Goal: Task Accomplishment & Management: Manage account settings

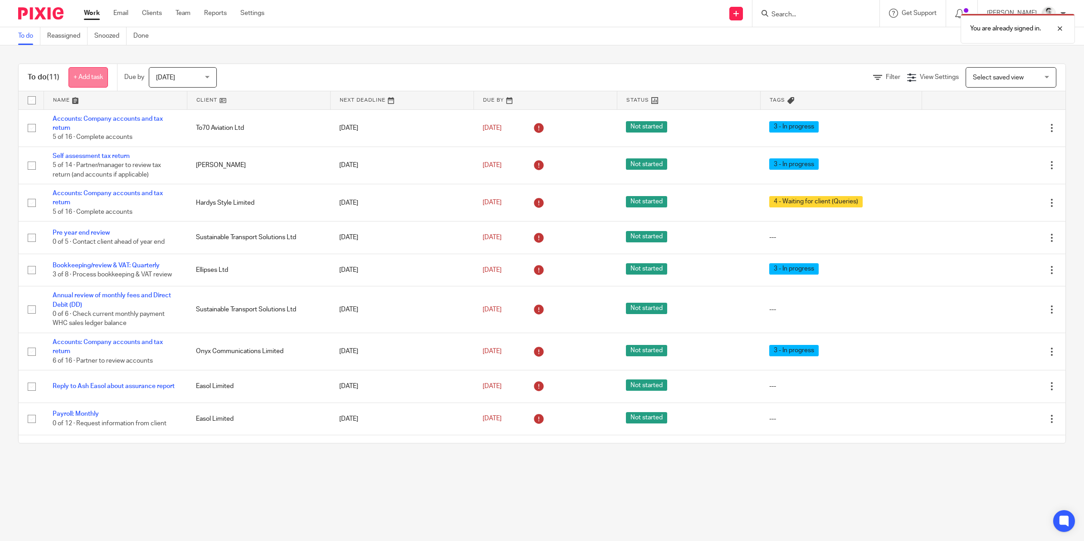
click at [99, 76] on link "+ Add task" at bounding box center [88, 77] width 39 height 20
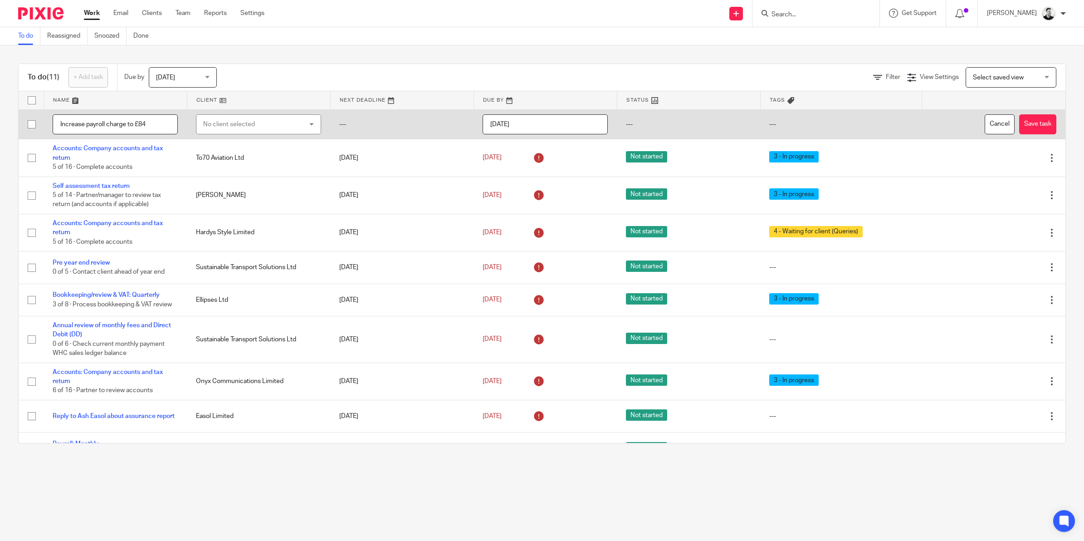
type input "Increase payroll charge to £84"
click at [213, 121] on div "No client selected" at bounding box center [250, 124] width 94 height 19
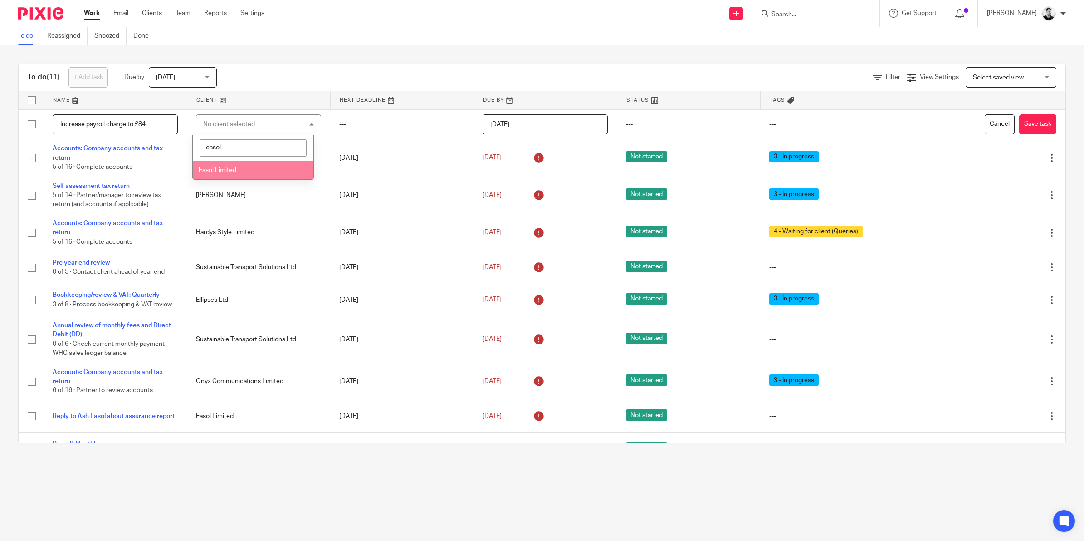
type input "easol"
click at [241, 171] on li "Easol Limited" at bounding box center [253, 170] width 121 height 19
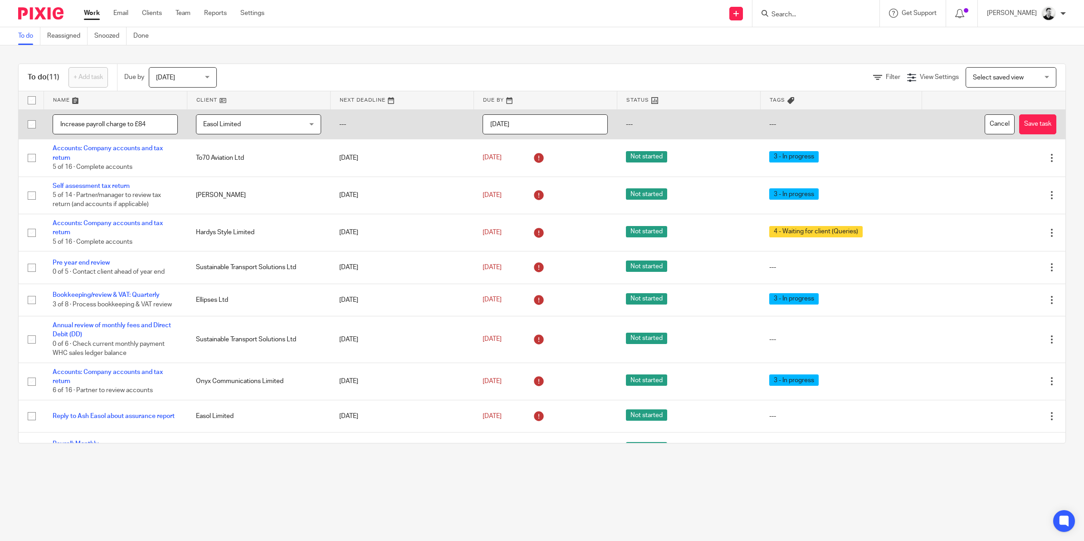
click at [543, 127] on input "[DATE]" at bounding box center [545, 124] width 125 height 20
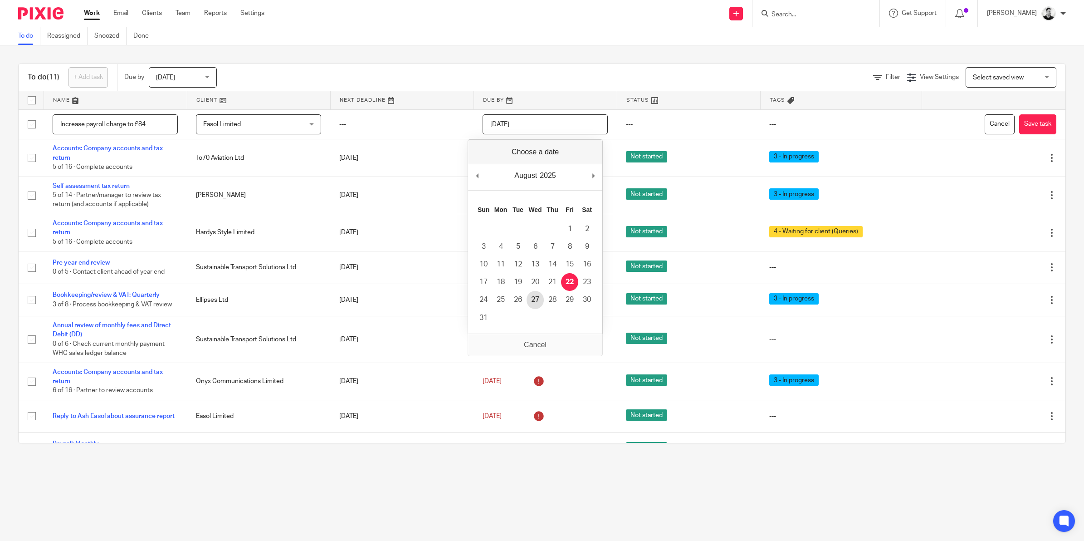
type input "2025-08-27"
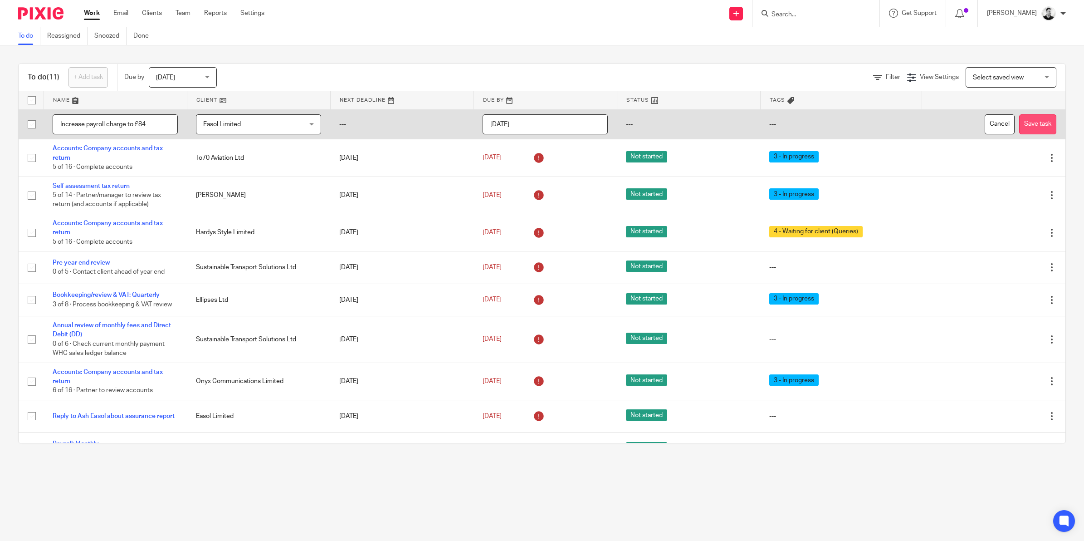
click at [1019, 122] on button "Save task" at bounding box center [1037, 124] width 37 height 20
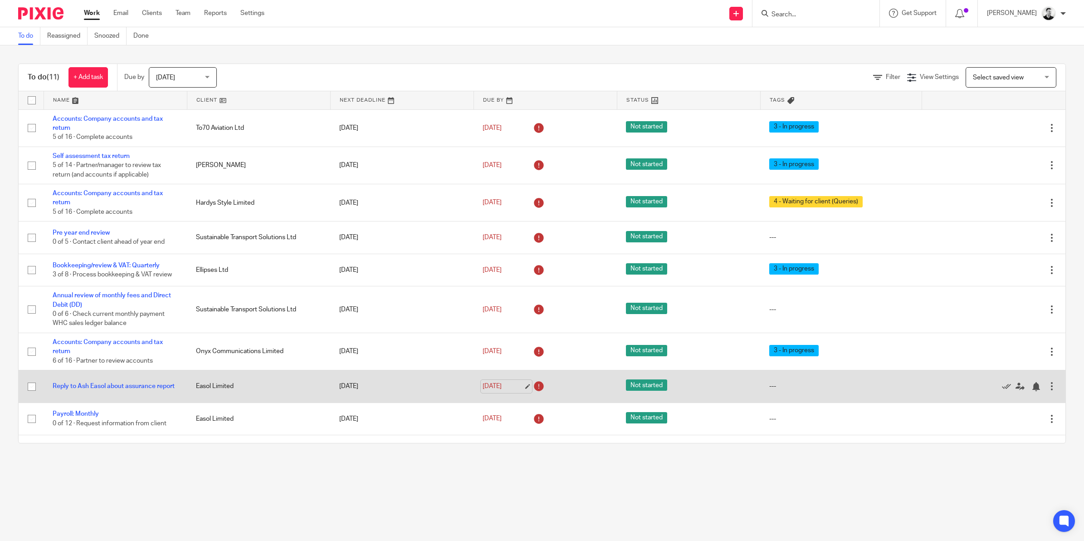
click at [483, 390] on link "[DATE]" at bounding box center [503, 387] width 41 height 10
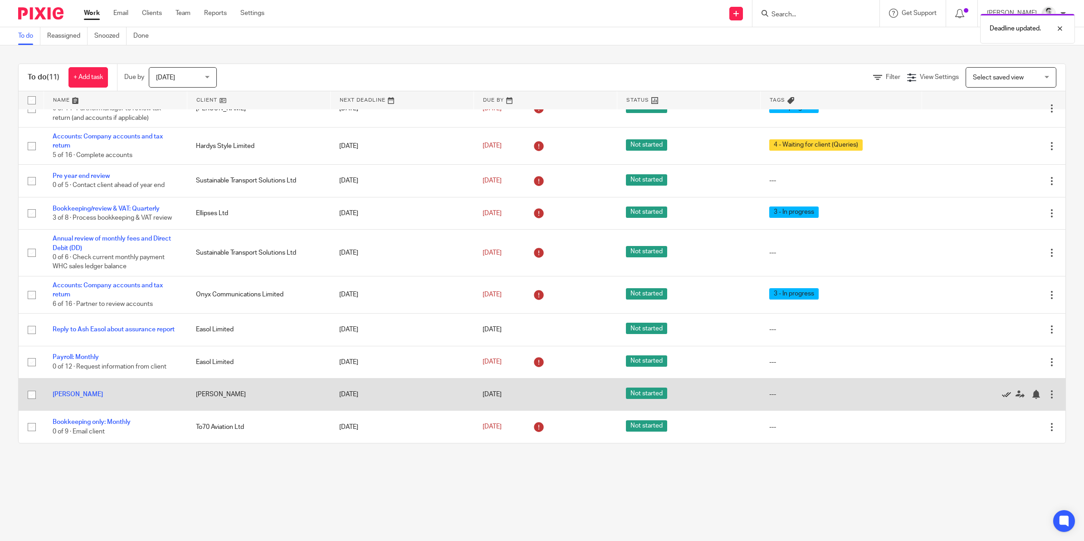
click at [1002, 396] on icon at bounding box center [1006, 394] width 9 height 9
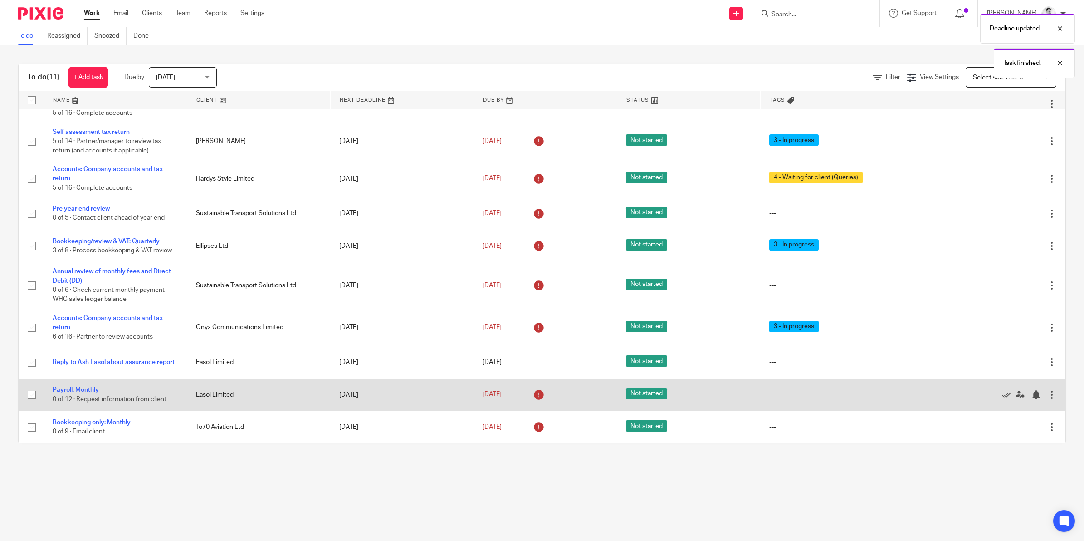
scroll to position [24, 0]
click at [77, 387] on link "Payroll: Monthly" at bounding box center [76, 390] width 46 height 6
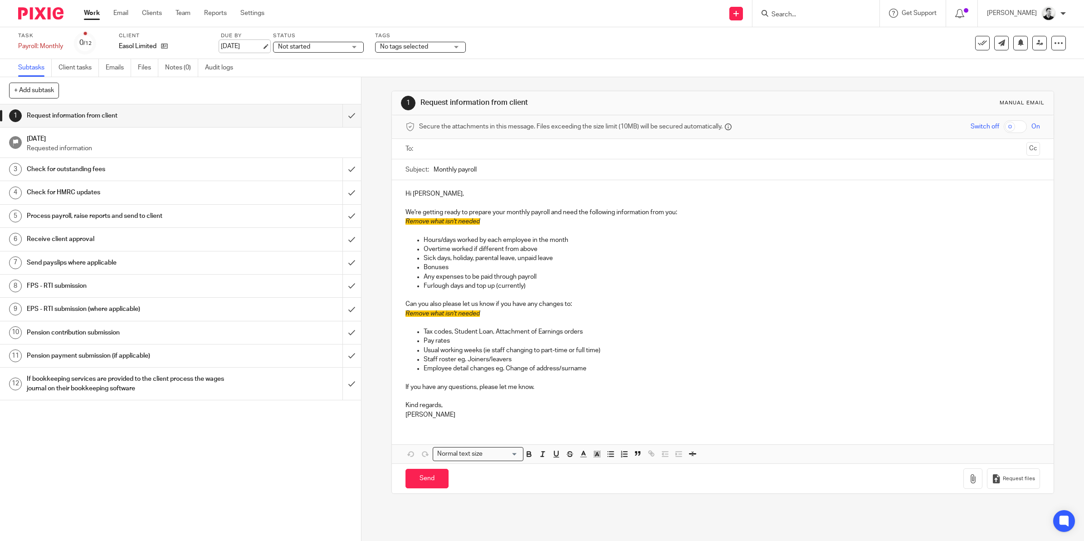
click at [247, 42] on link "[DATE]" at bounding box center [241, 47] width 41 height 10
click at [342, 115] on input "submit" at bounding box center [180, 115] width 361 height 23
click at [340, 164] on input "submit" at bounding box center [180, 169] width 361 height 23
click at [341, 191] on input "submit" at bounding box center [180, 192] width 361 height 23
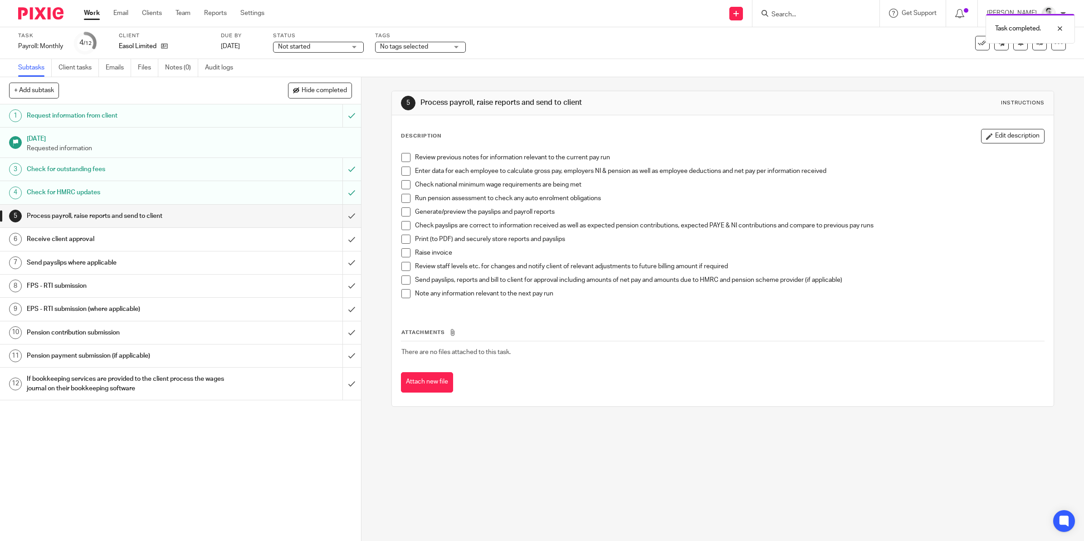
click at [415, 42] on span "No tags selected" at bounding box center [414, 47] width 68 height 10
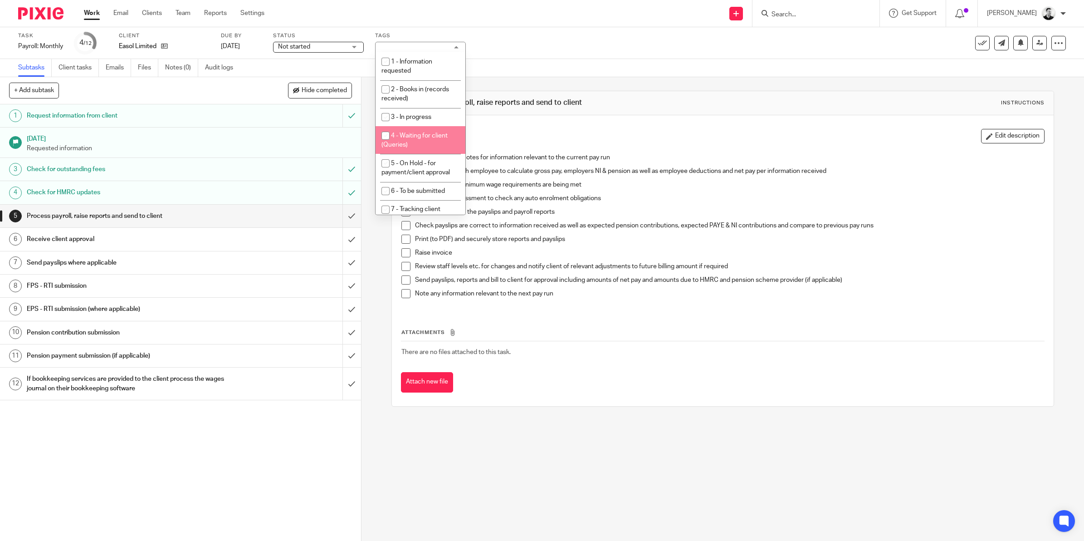
click at [421, 141] on li "4 - Waiting for client (Queries)" at bounding box center [421, 140] width 90 height 28
checkbox input "true"
click at [514, 54] on div "Task Payroll: Monthly Save Payroll: Monthly 4 /12 Client Easol Limited Due by 2…" at bounding box center [542, 43] width 1084 height 32
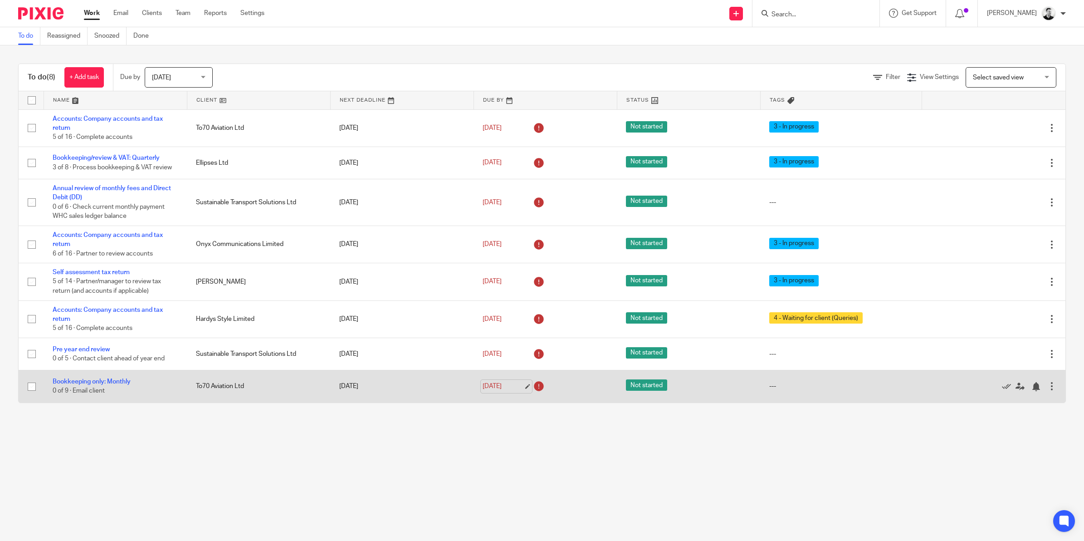
click at [498, 387] on link "[DATE]" at bounding box center [503, 387] width 41 height 10
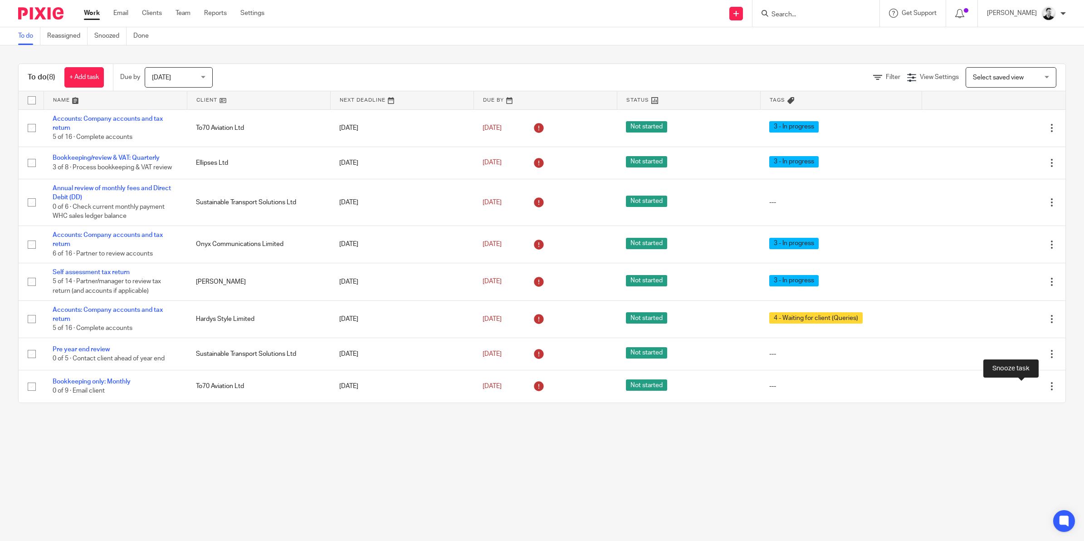
click at [1032, 387] on div at bounding box center [1036, 386] width 9 height 9
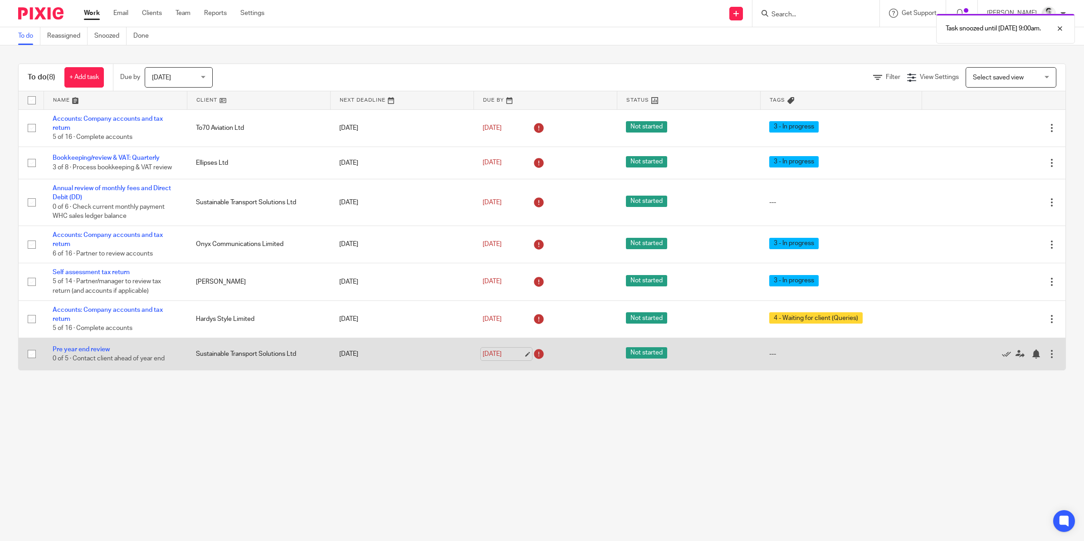
click at [499, 355] on link "[DATE]" at bounding box center [503, 354] width 41 height 10
click at [1032, 354] on div at bounding box center [1036, 353] width 9 height 9
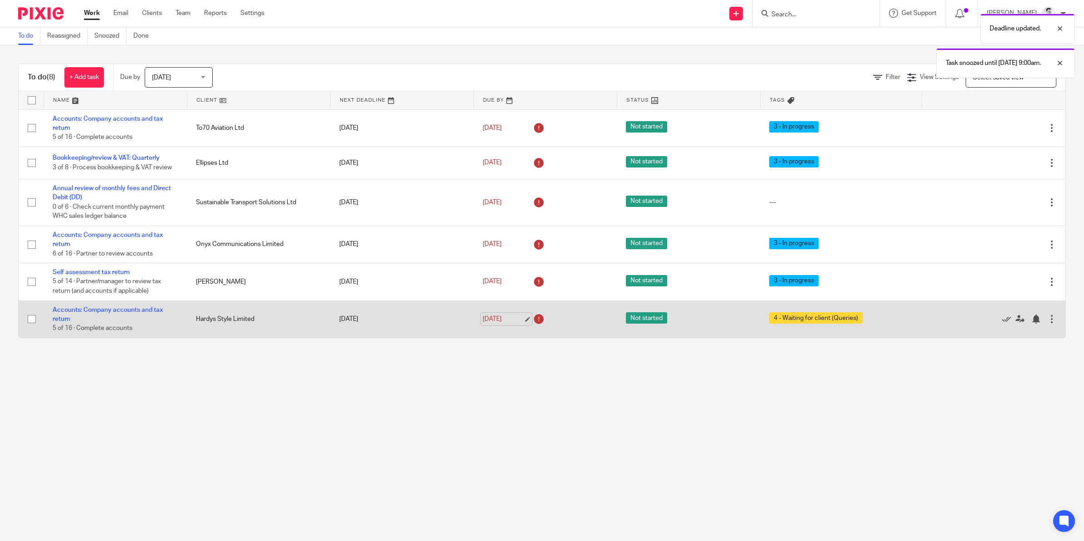
click at [495, 318] on link "[DATE]" at bounding box center [503, 319] width 41 height 10
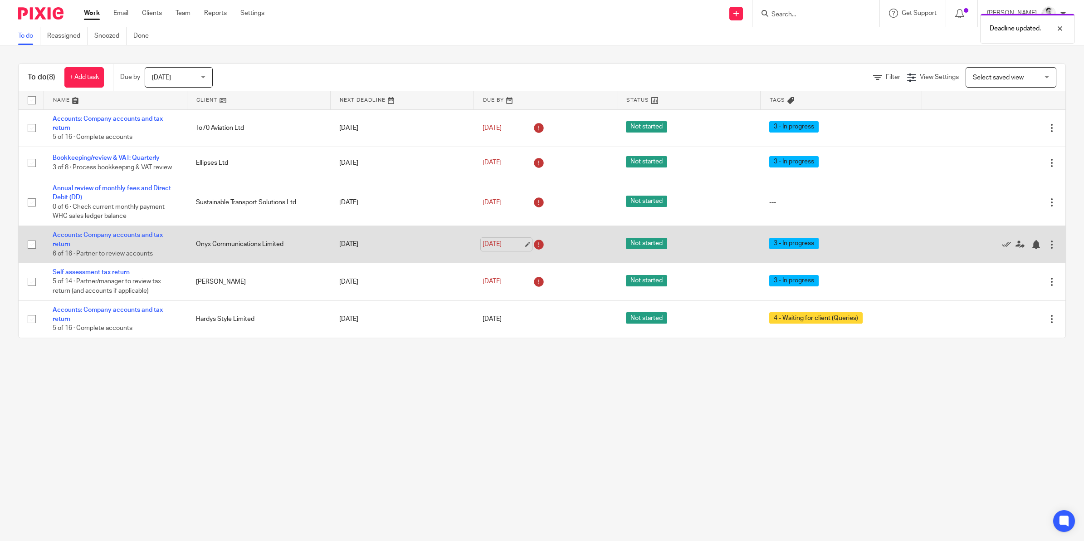
click at [500, 243] on link "[DATE]" at bounding box center [503, 245] width 41 height 10
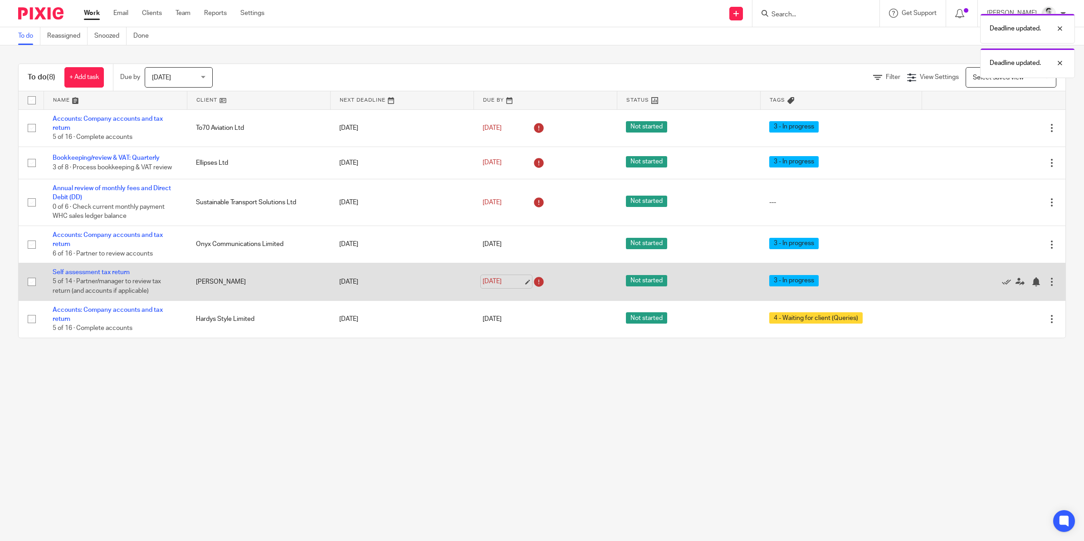
click at [504, 284] on link "[DATE]" at bounding box center [503, 282] width 41 height 10
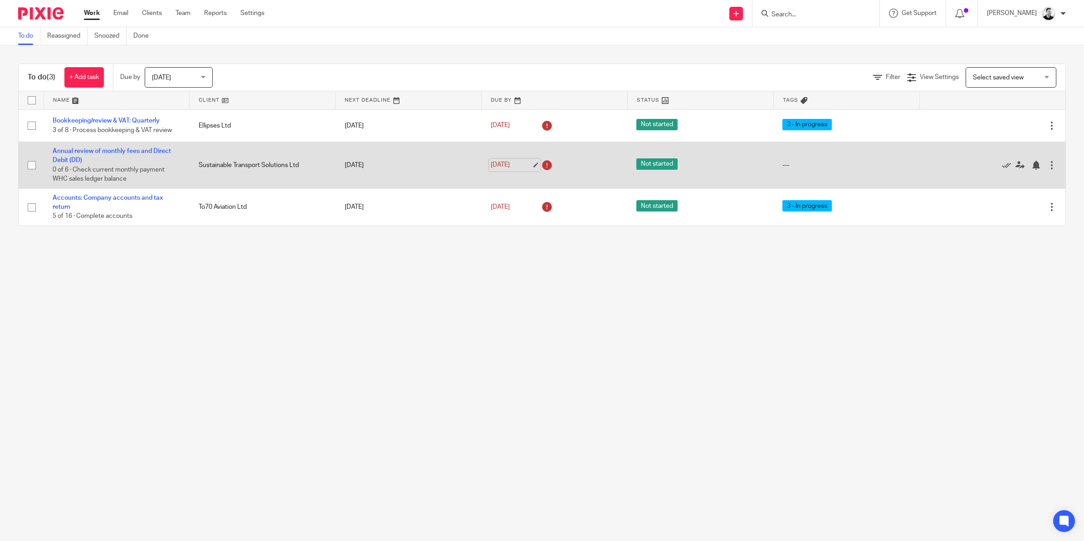
click at [517, 162] on link "[DATE]" at bounding box center [511, 165] width 41 height 10
click at [1032, 164] on div at bounding box center [1036, 165] width 9 height 9
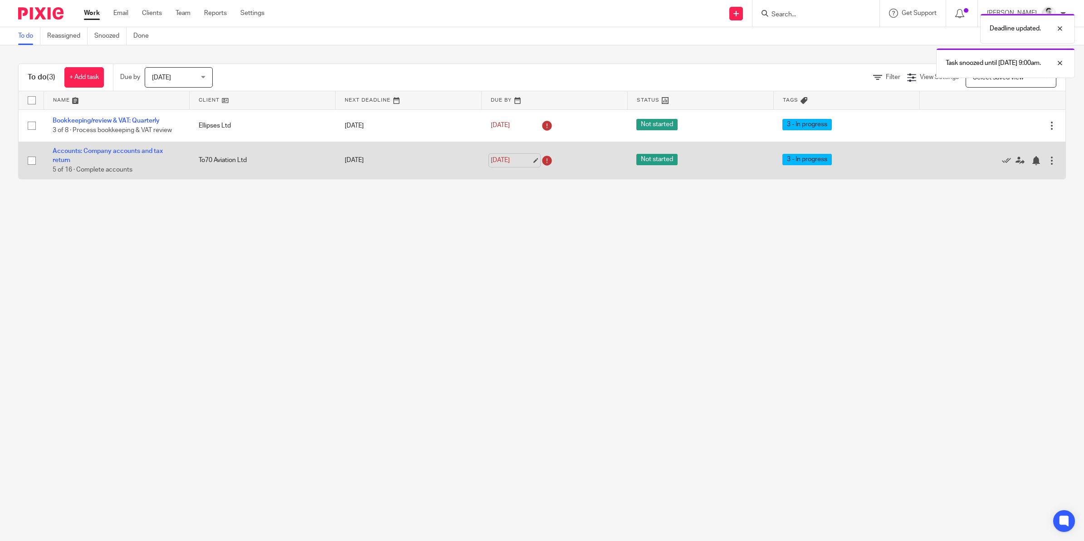
click at [505, 160] on link "[DATE]" at bounding box center [511, 161] width 41 height 10
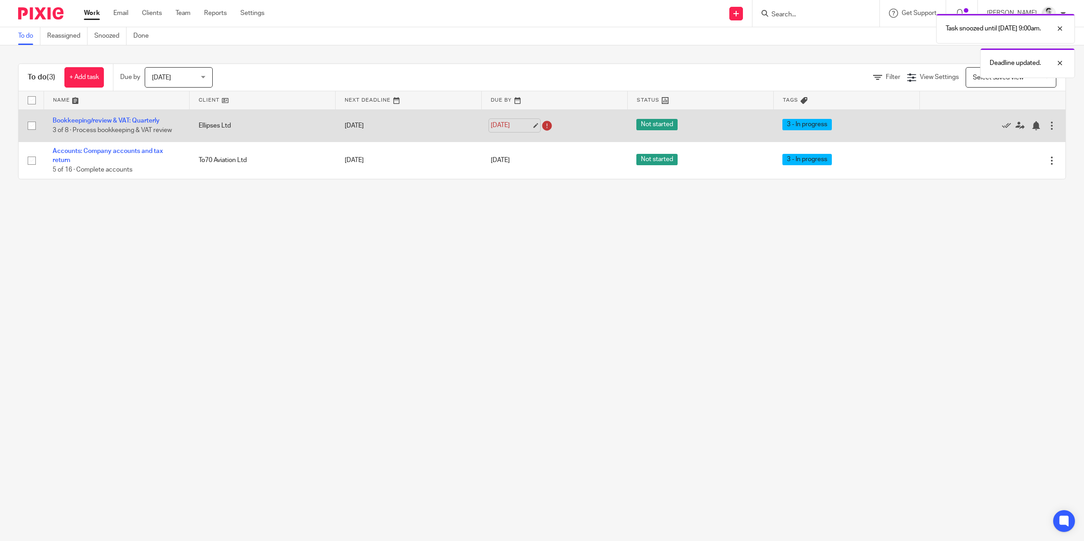
click at [491, 125] on link "[DATE]" at bounding box center [511, 126] width 41 height 10
